Goal: Transaction & Acquisition: Purchase product/service

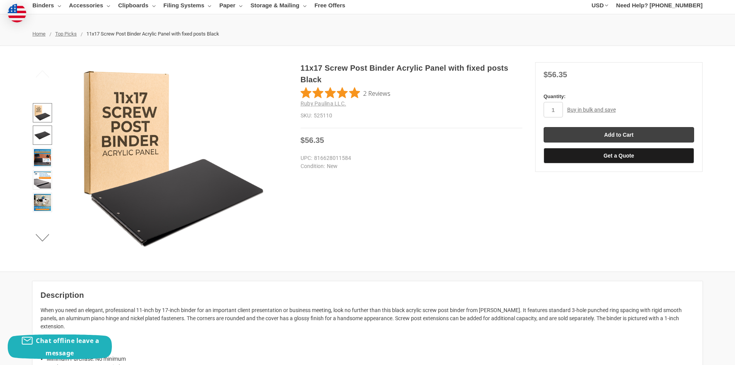
scroll to position [39, 0]
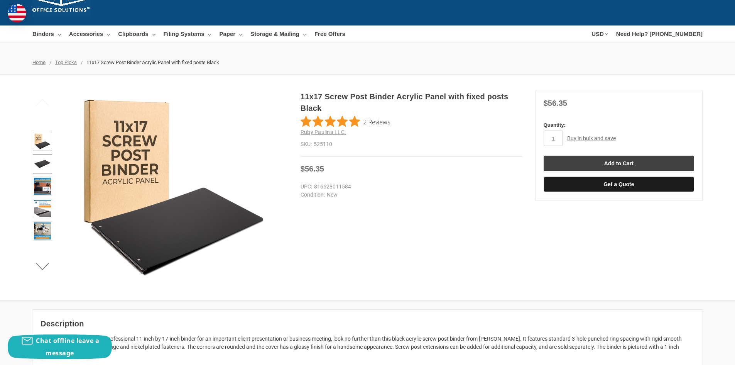
click at [43, 135] on ul "Previous Next" at bounding box center [42, 187] width 24 height 193
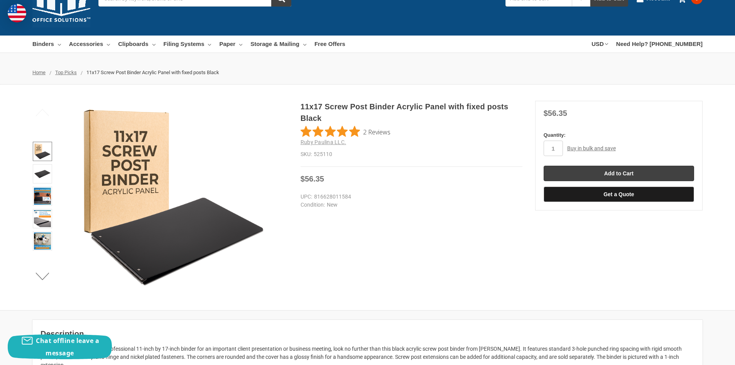
click at [41, 152] on img at bounding box center [42, 151] width 17 height 17
click at [44, 237] on img at bounding box center [42, 240] width 17 height 17
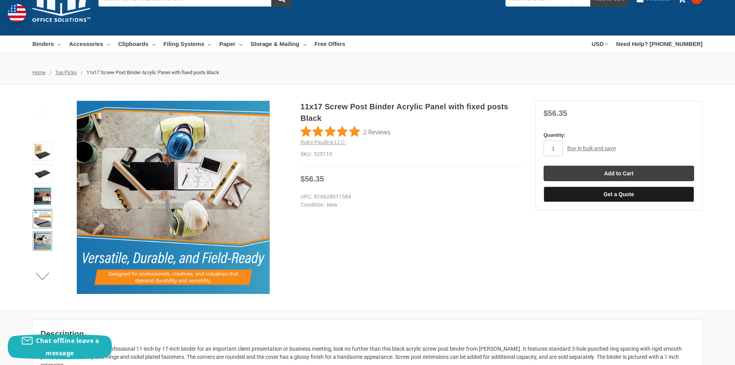
click at [41, 223] on img at bounding box center [42, 218] width 17 height 17
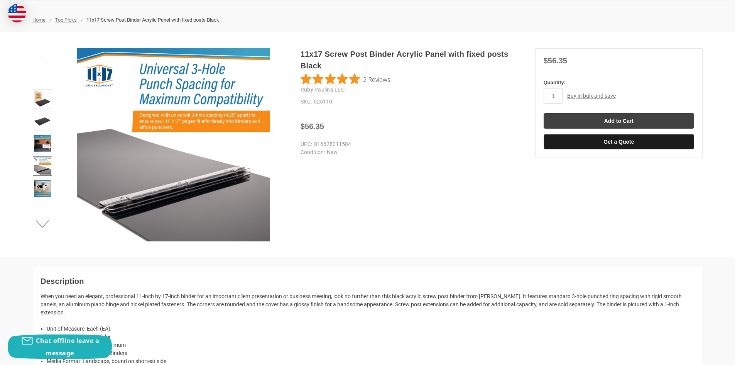
scroll to position [77, 0]
